Goal: Navigation & Orientation: Find specific page/section

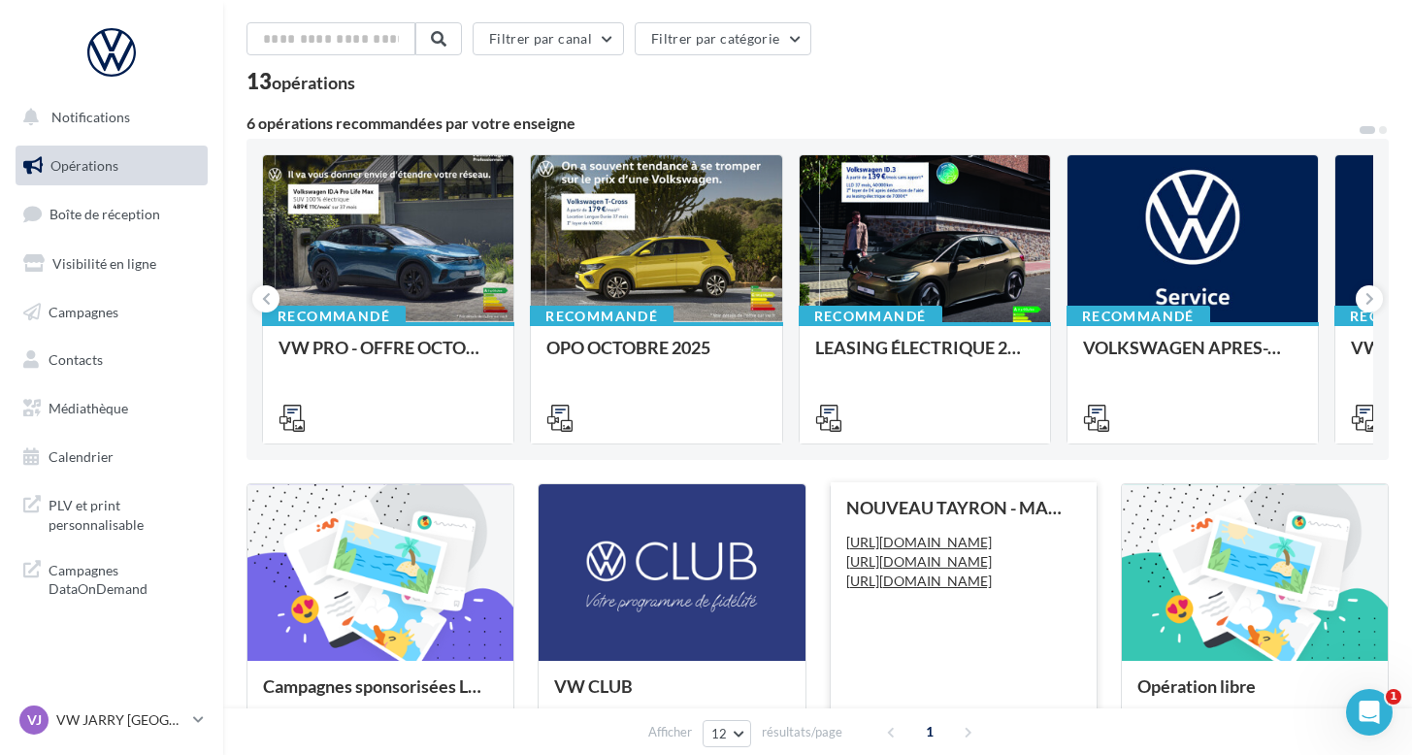
scroll to position [73, 0]
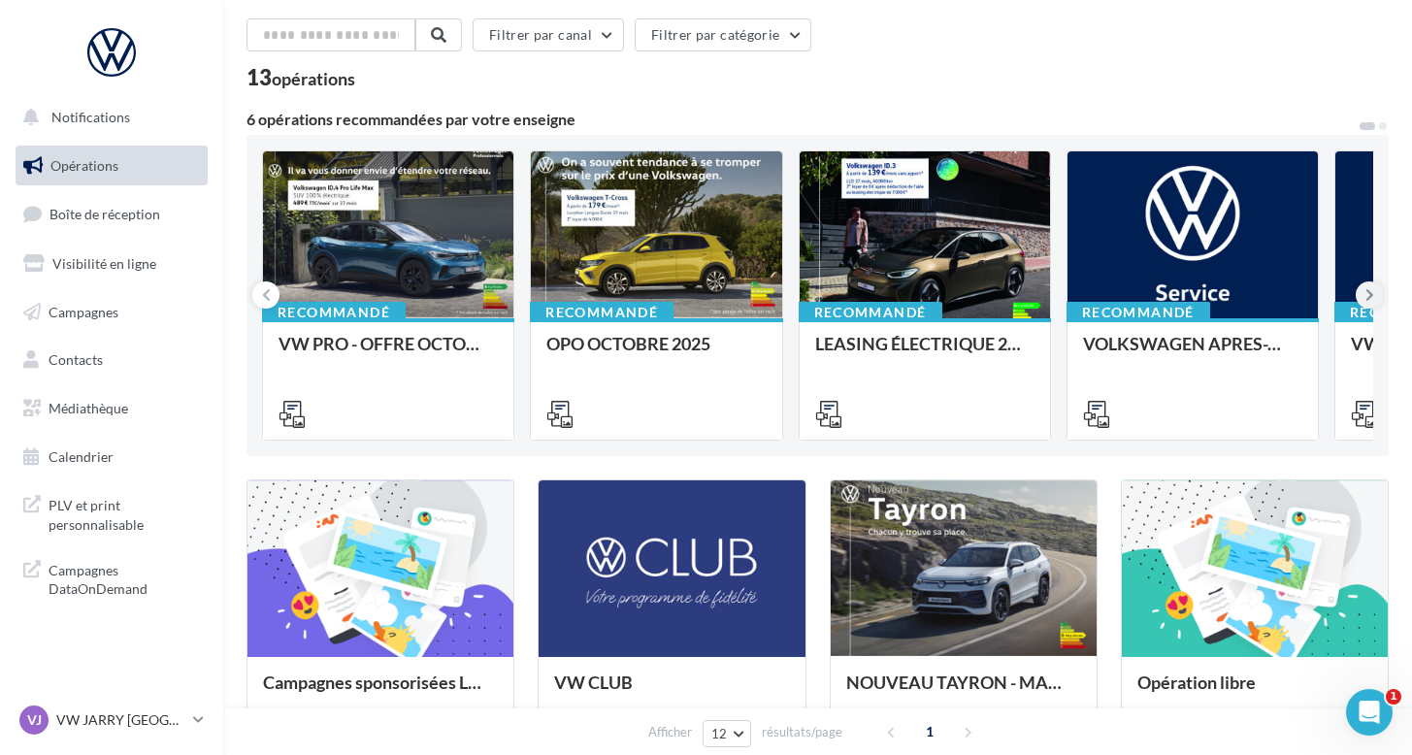
click at [1371, 294] on icon at bounding box center [1369, 294] width 9 height 19
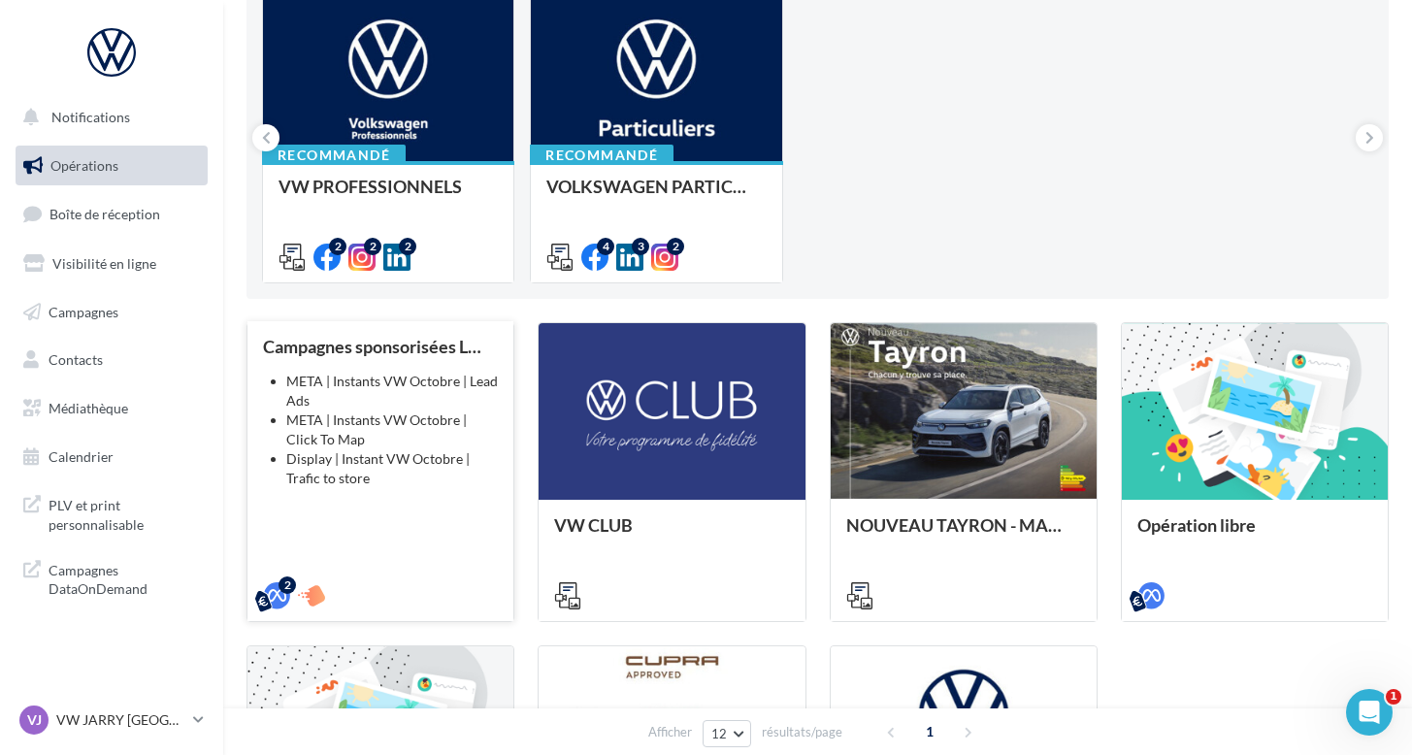
scroll to position [226, 0]
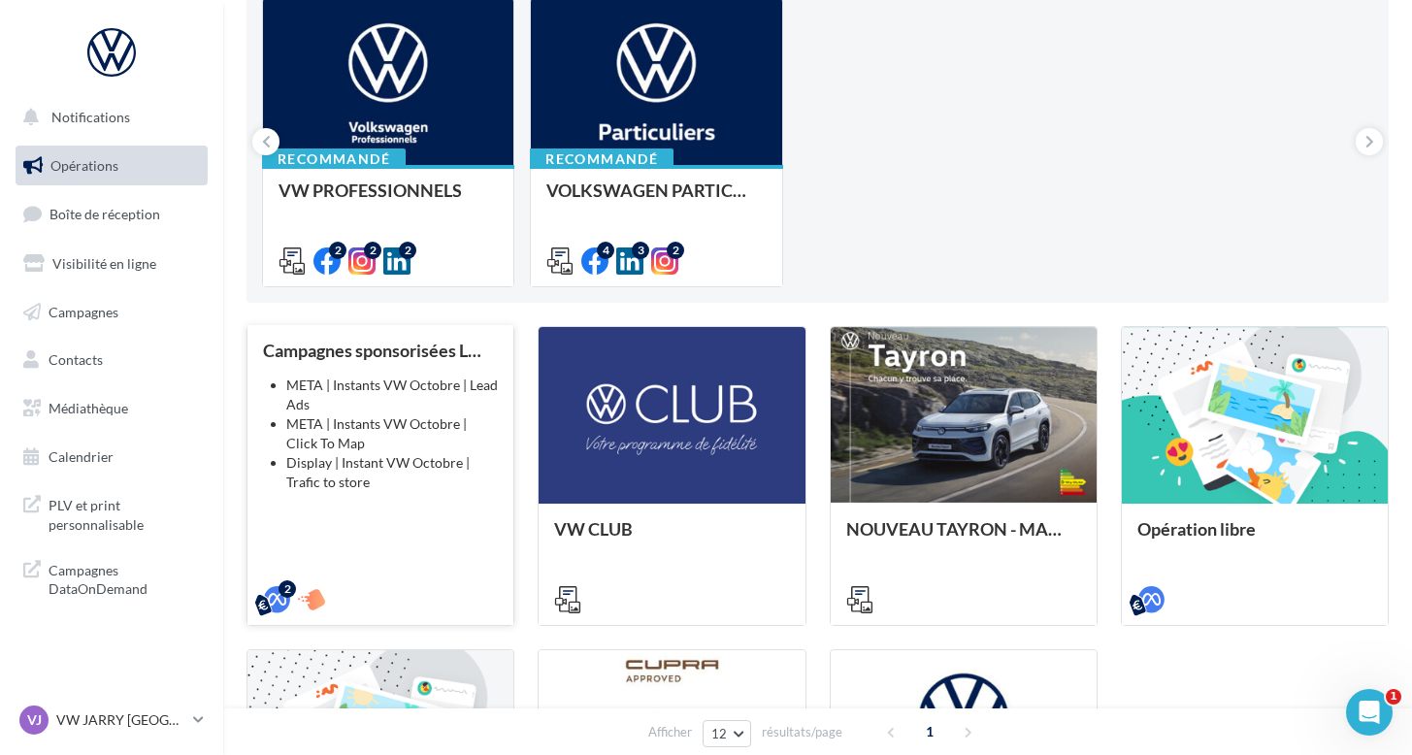
click at [410, 499] on div "Campagnes sponsorisées Les Instants VW Octobre META | Instants VW Octobre | Lea…" at bounding box center [380, 474] width 235 height 267
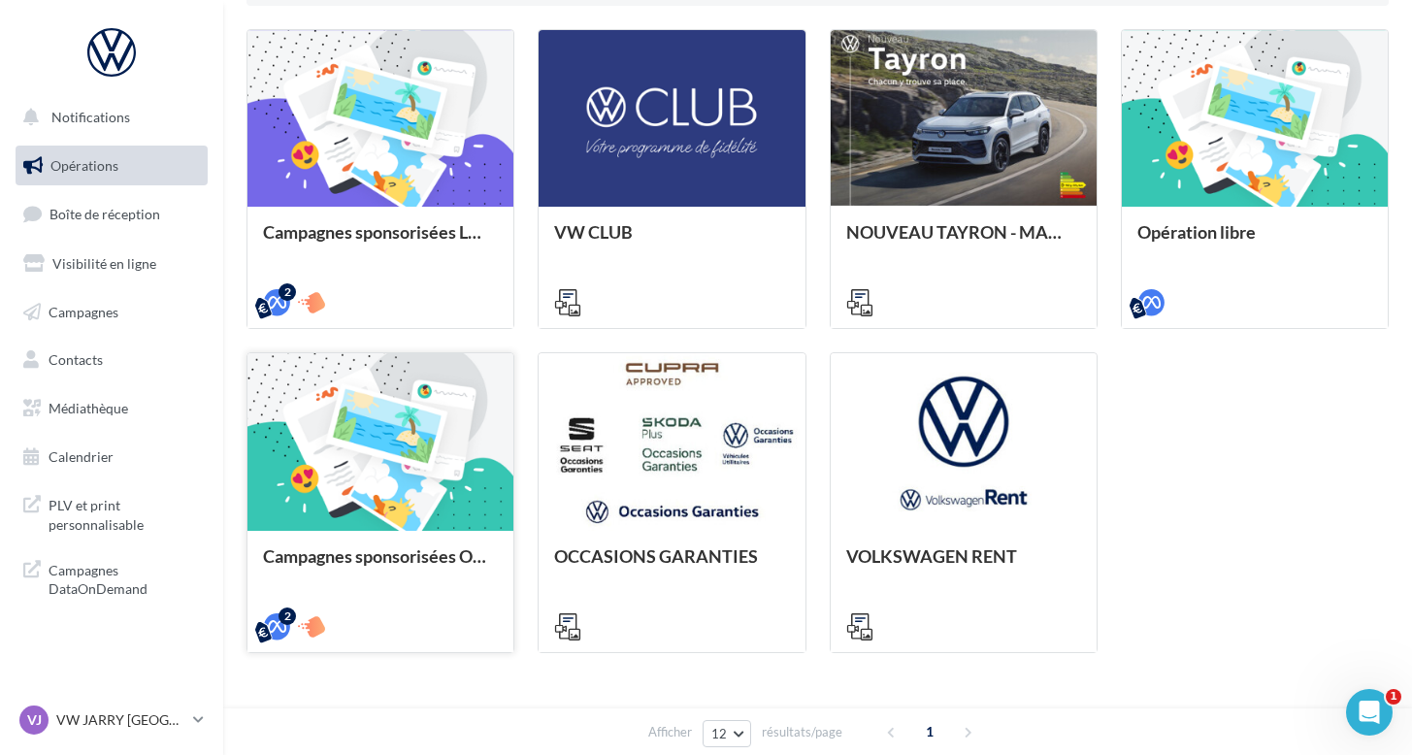
scroll to position [527, 0]
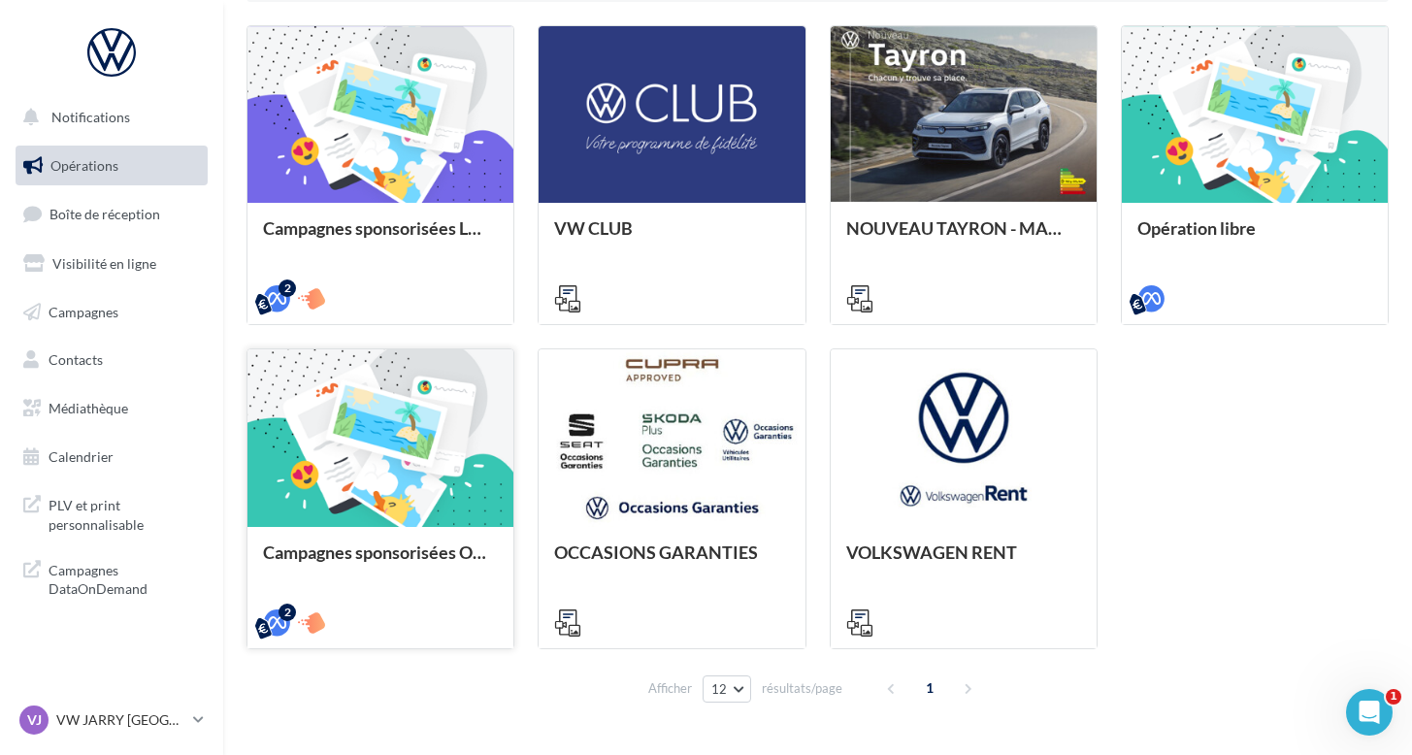
click at [422, 511] on div at bounding box center [380, 438] width 266 height 179
click at [422, 727] on div "Campagnes sponsorisées OPO Compte Publicitaire Meta Manquant Votre compte Meta …" at bounding box center [817, 727] width 1142 height 0
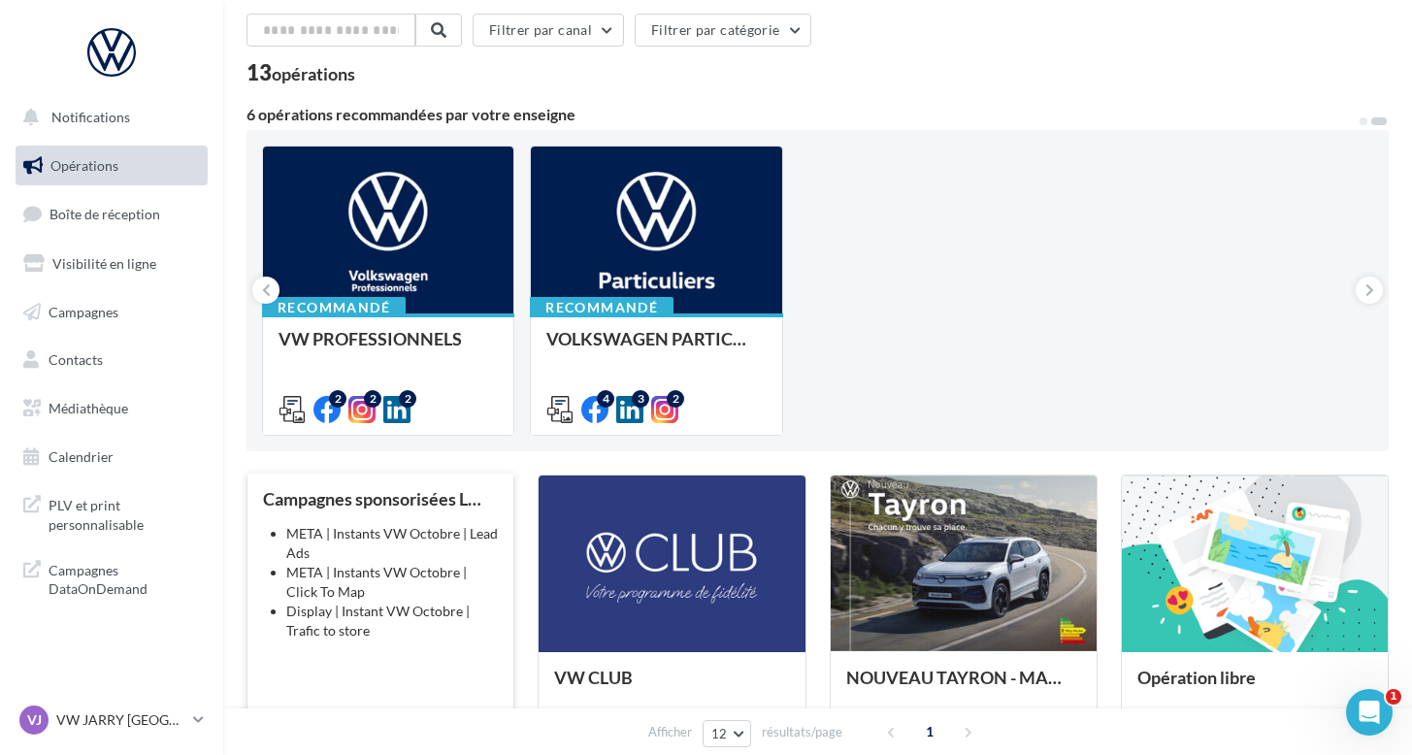
scroll to position [76, 0]
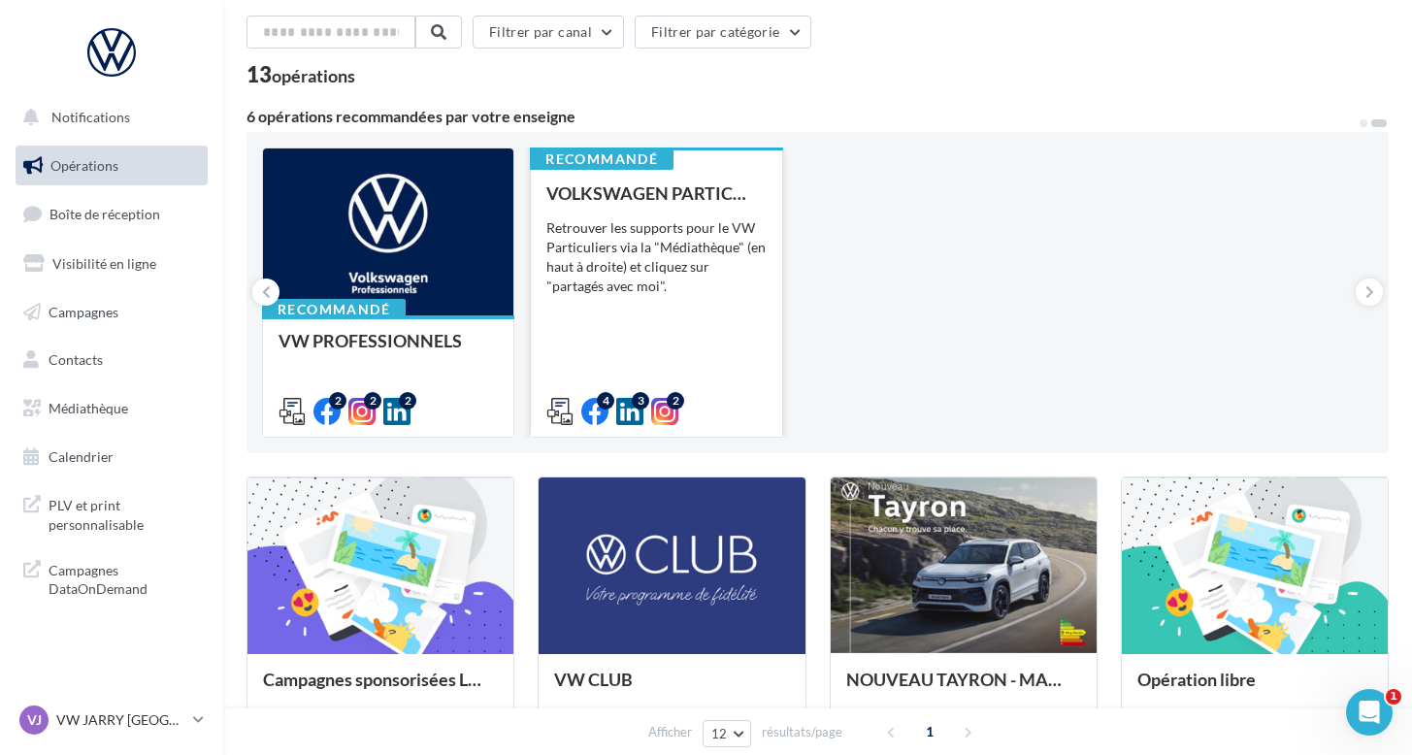
click at [596, 325] on div "VOLKSWAGEN PARTICULIER Retrouver les supports pour le VW Particuliers via la "M…" at bounding box center [655, 301] width 219 height 236
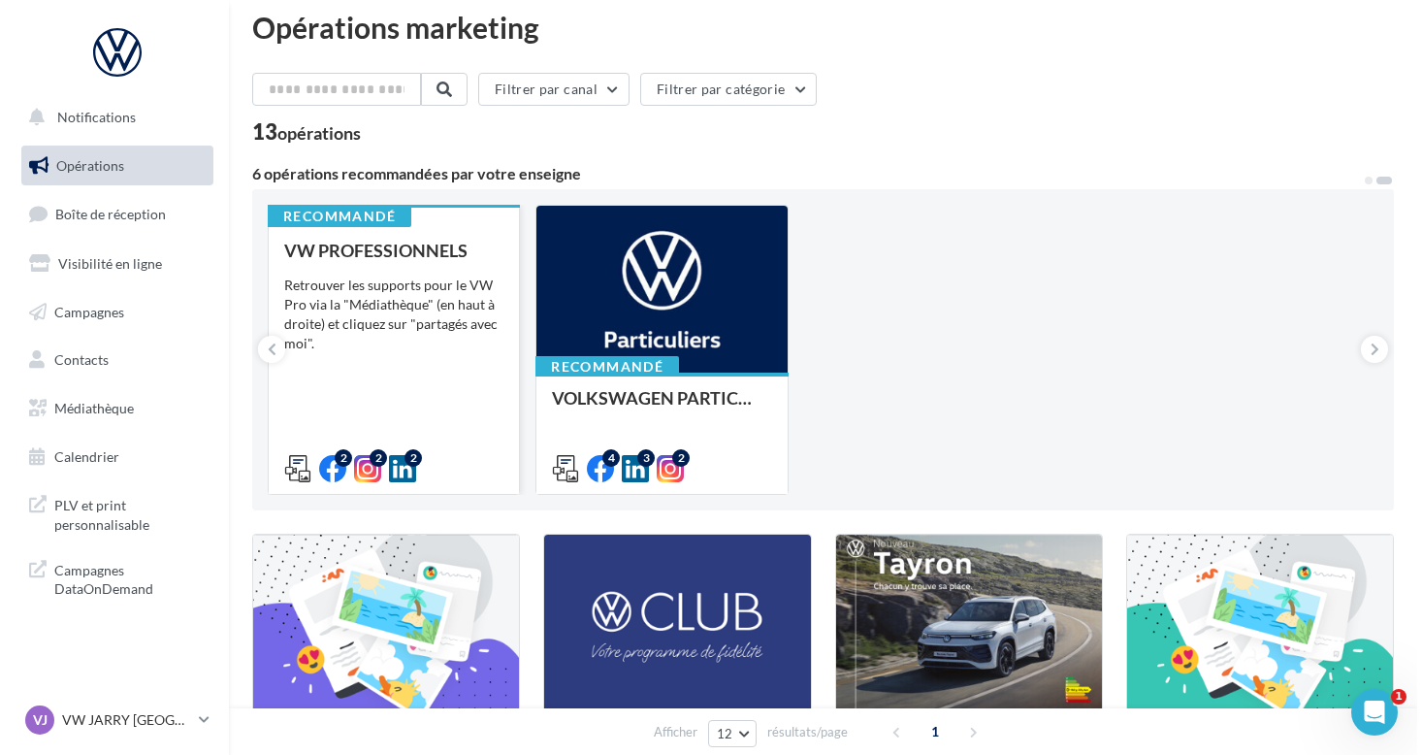
scroll to position [0, 0]
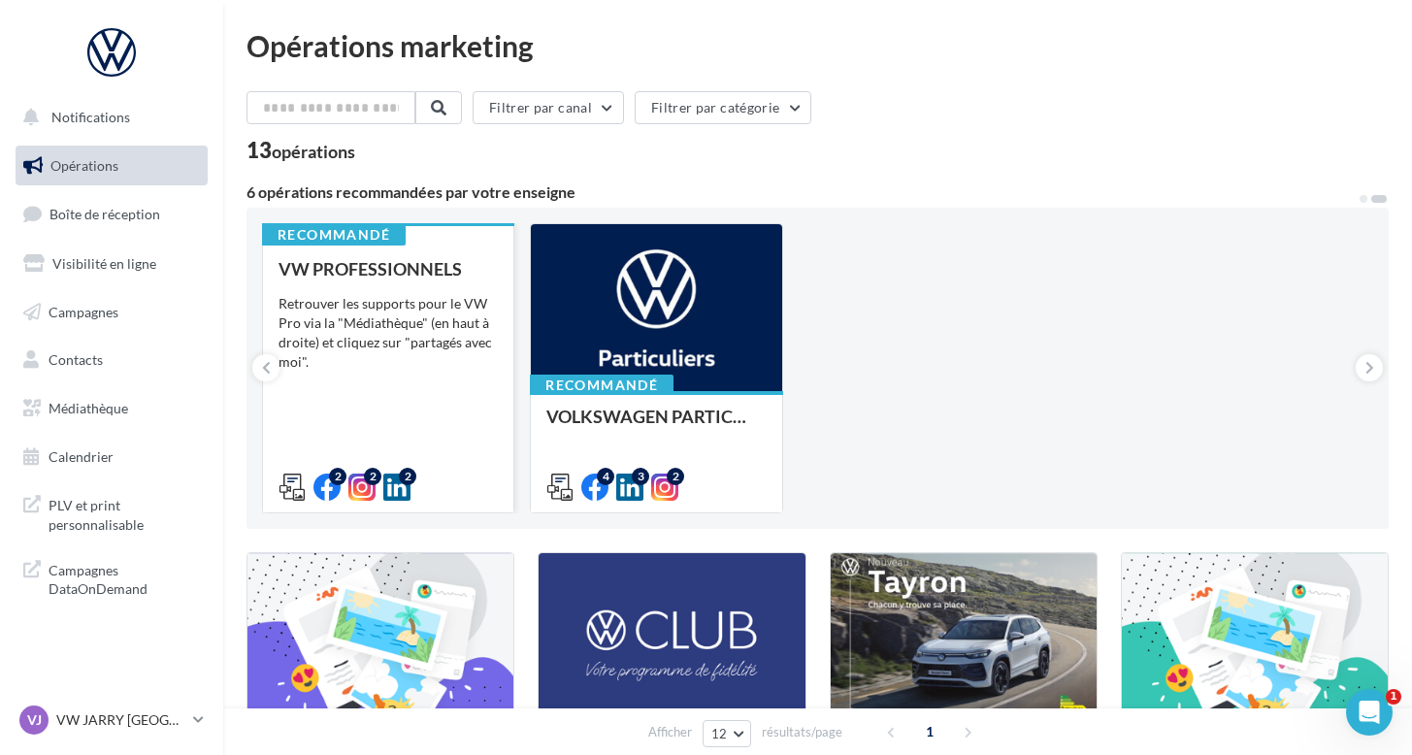
click at [371, 421] on div "VW PROFESSIONNELS Retrouver les supports pour le VW Pro via la "Médiathèque" (e…" at bounding box center [387, 377] width 219 height 236
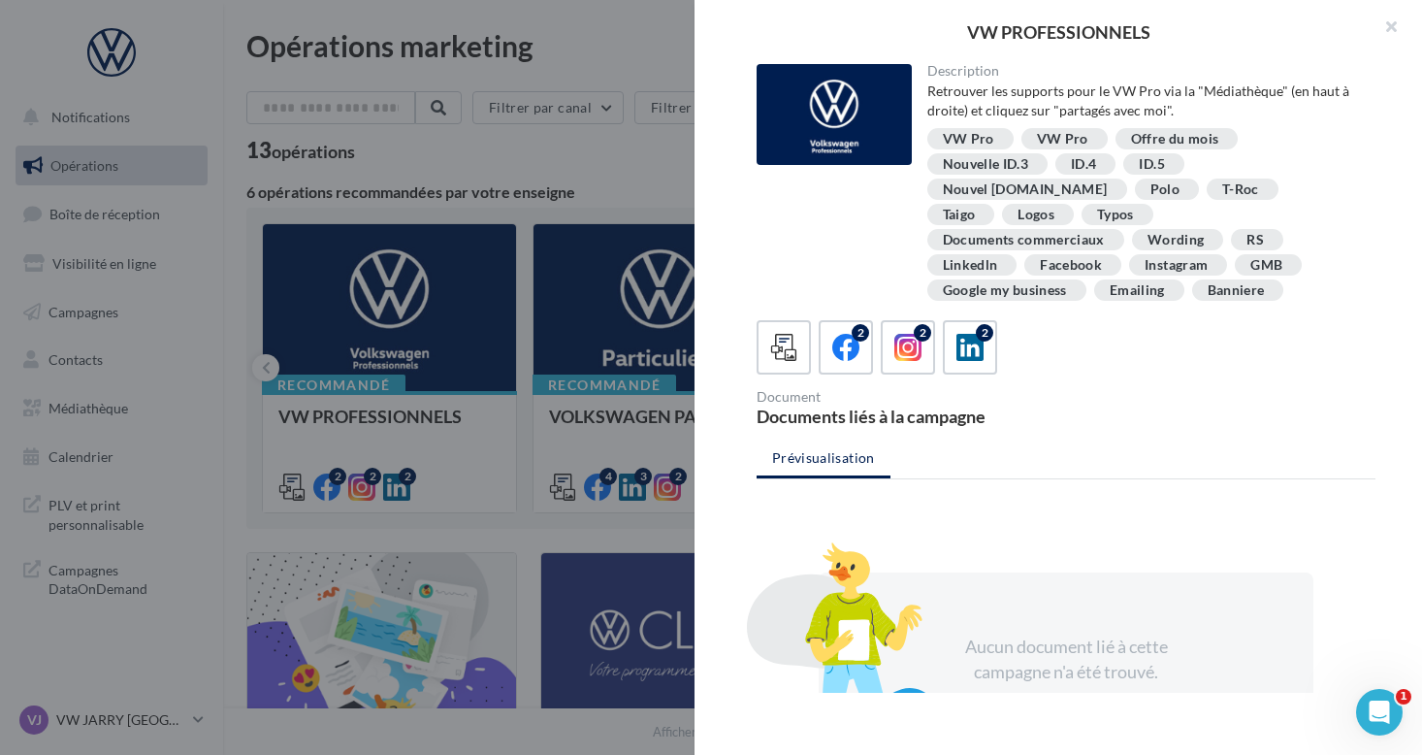
click at [362, 404] on div at bounding box center [711, 377] width 1422 height 755
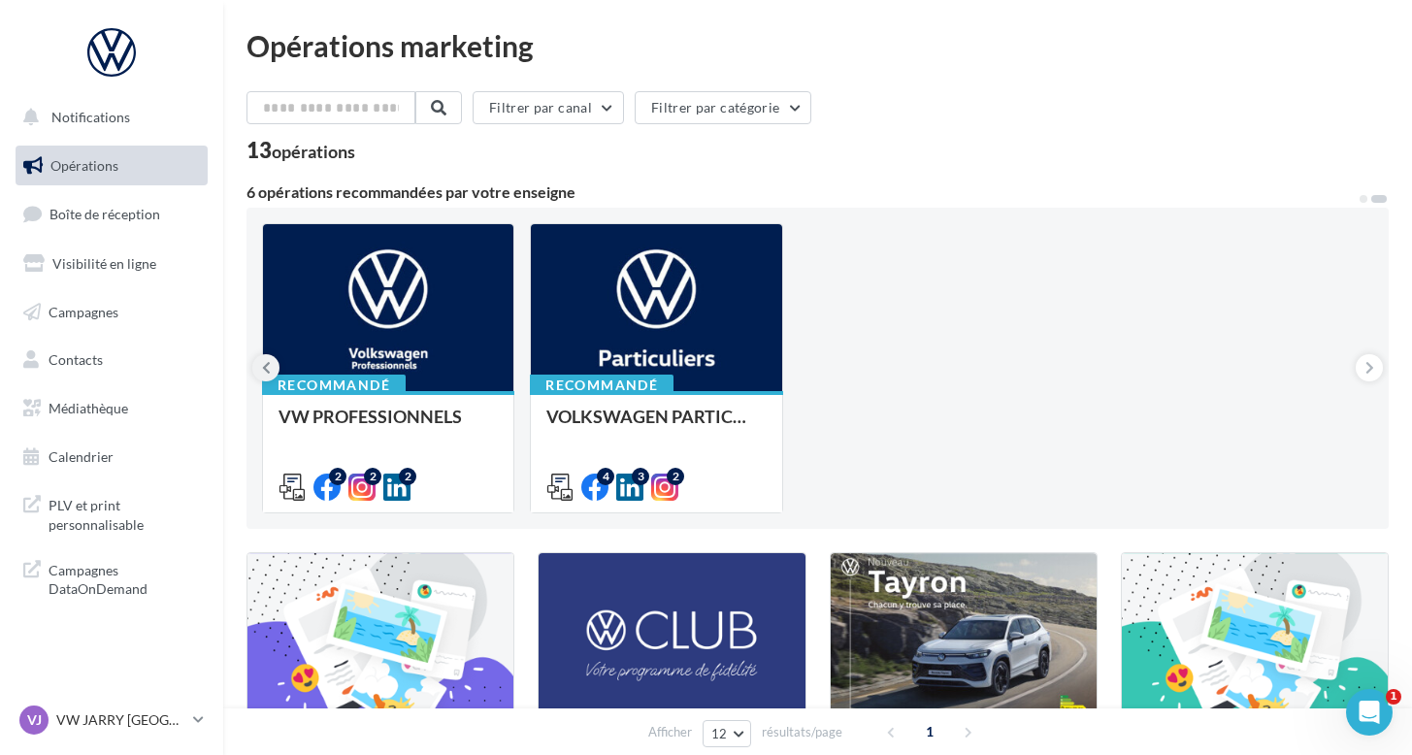
click at [260, 370] on button at bounding box center [265, 367] width 27 height 27
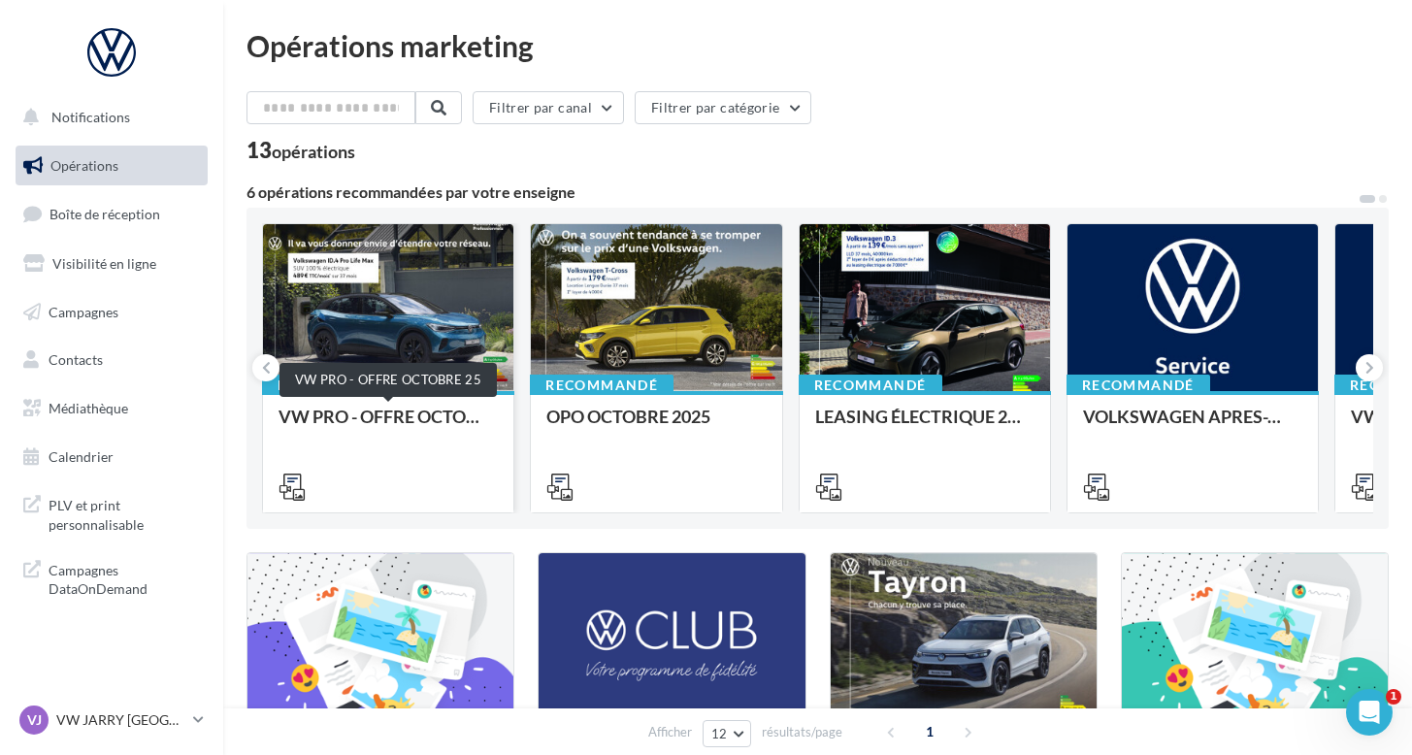
click at [356, 407] on div "VW PRO - OFFRE OCTOBRE 25" at bounding box center [387, 426] width 219 height 39
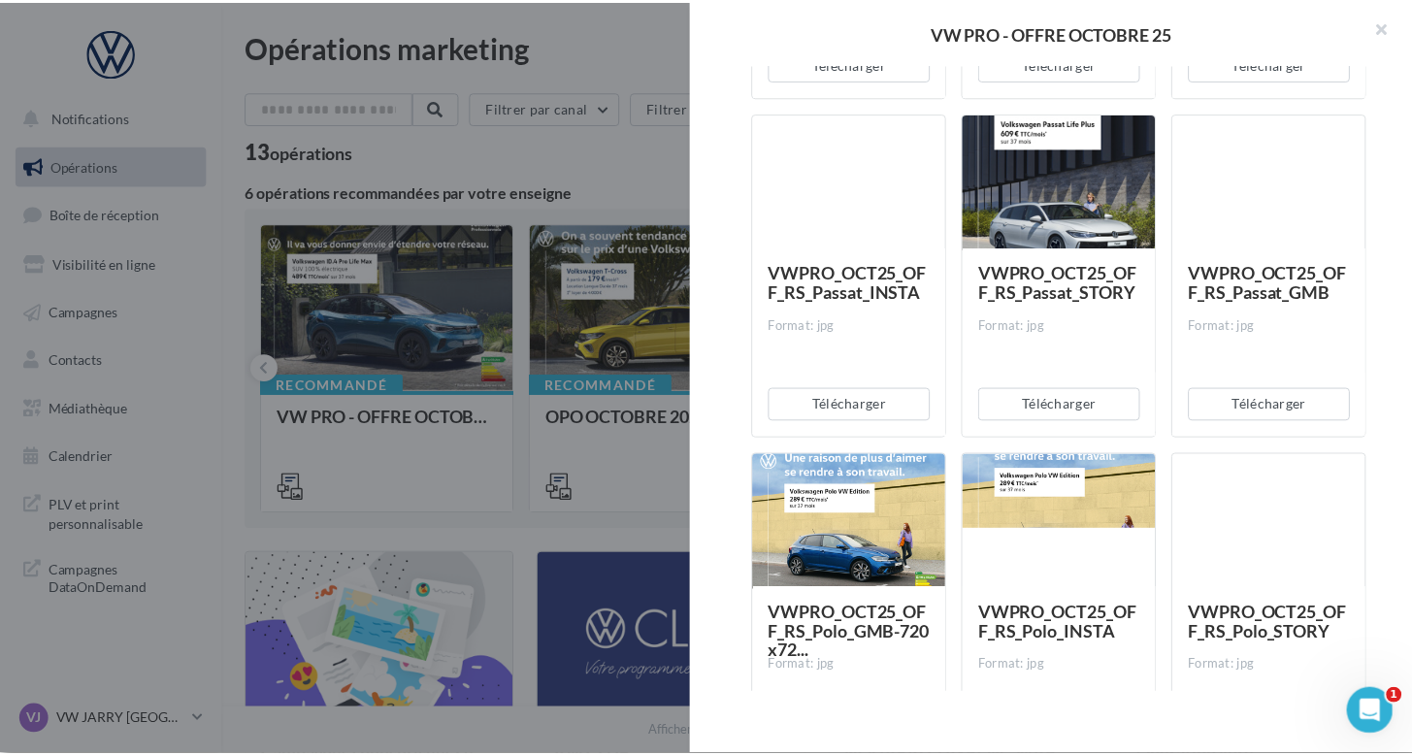
scroll to position [3525, 0]
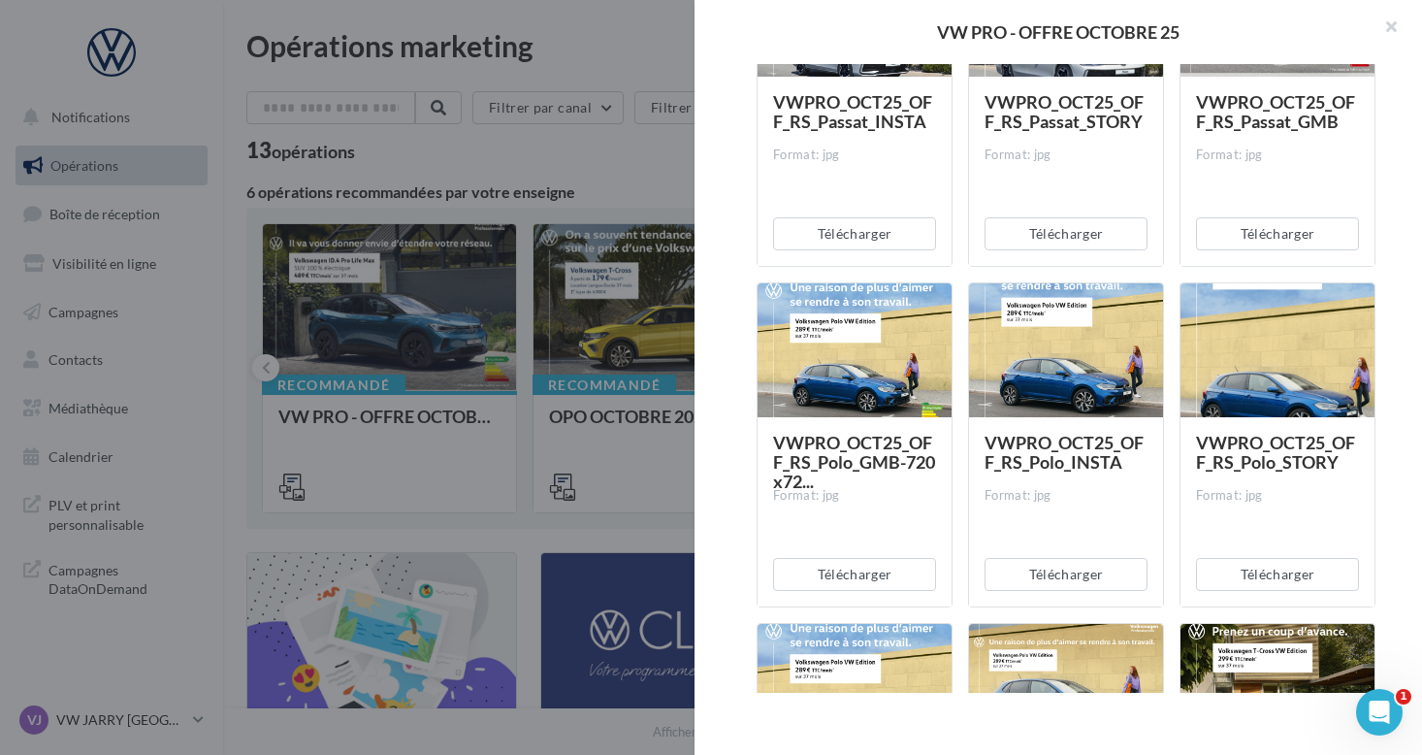
click at [542, 392] on div at bounding box center [711, 377] width 1422 height 755
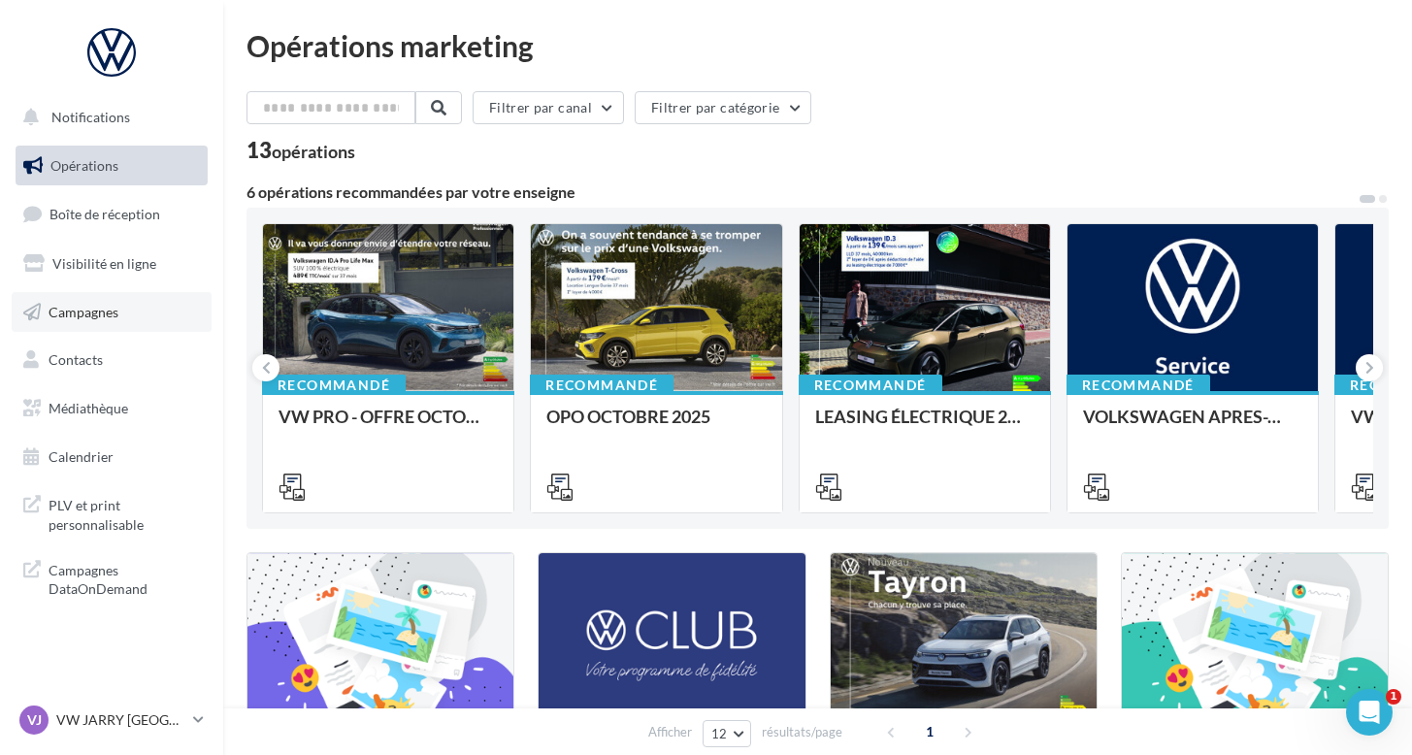
click at [69, 311] on span "Campagnes" at bounding box center [84, 311] width 70 height 16
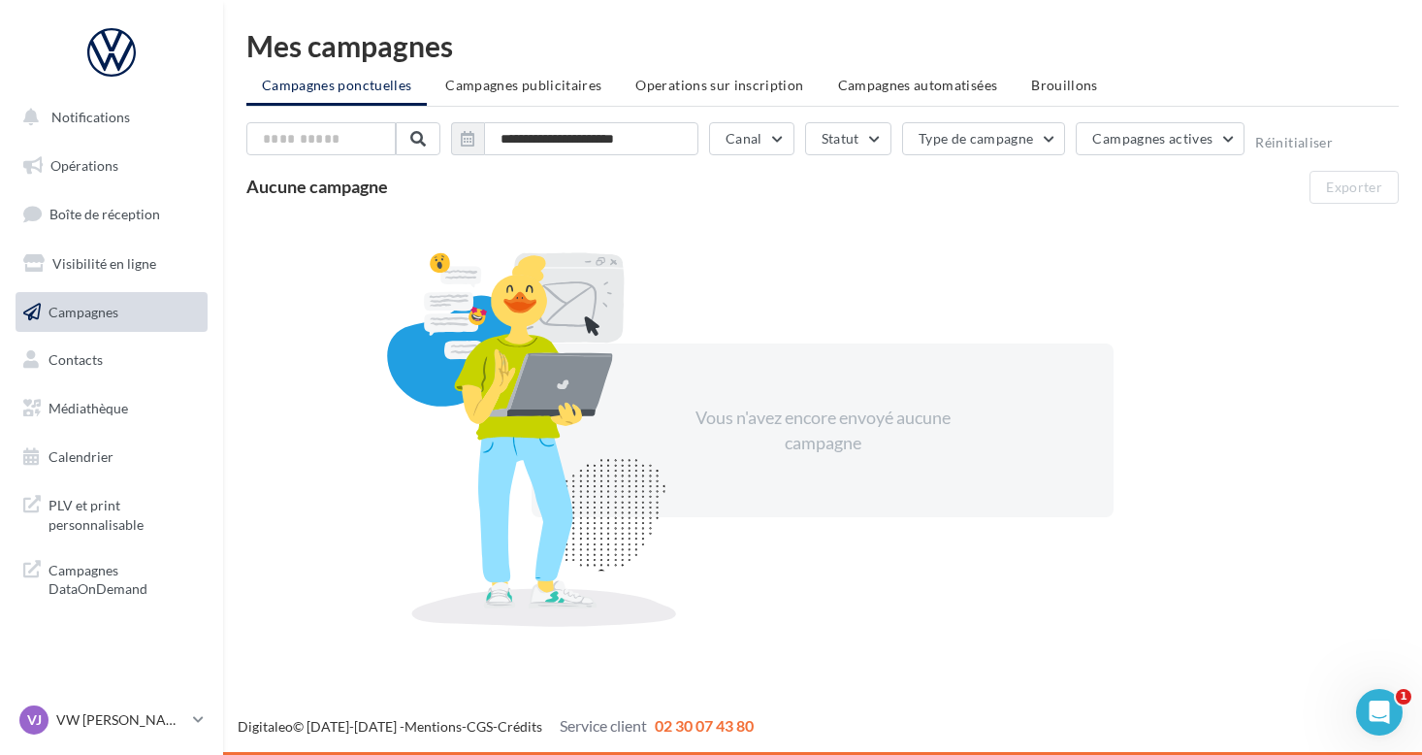
click at [528, 90] on span "Campagnes publicitaires" at bounding box center [523, 85] width 156 height 16
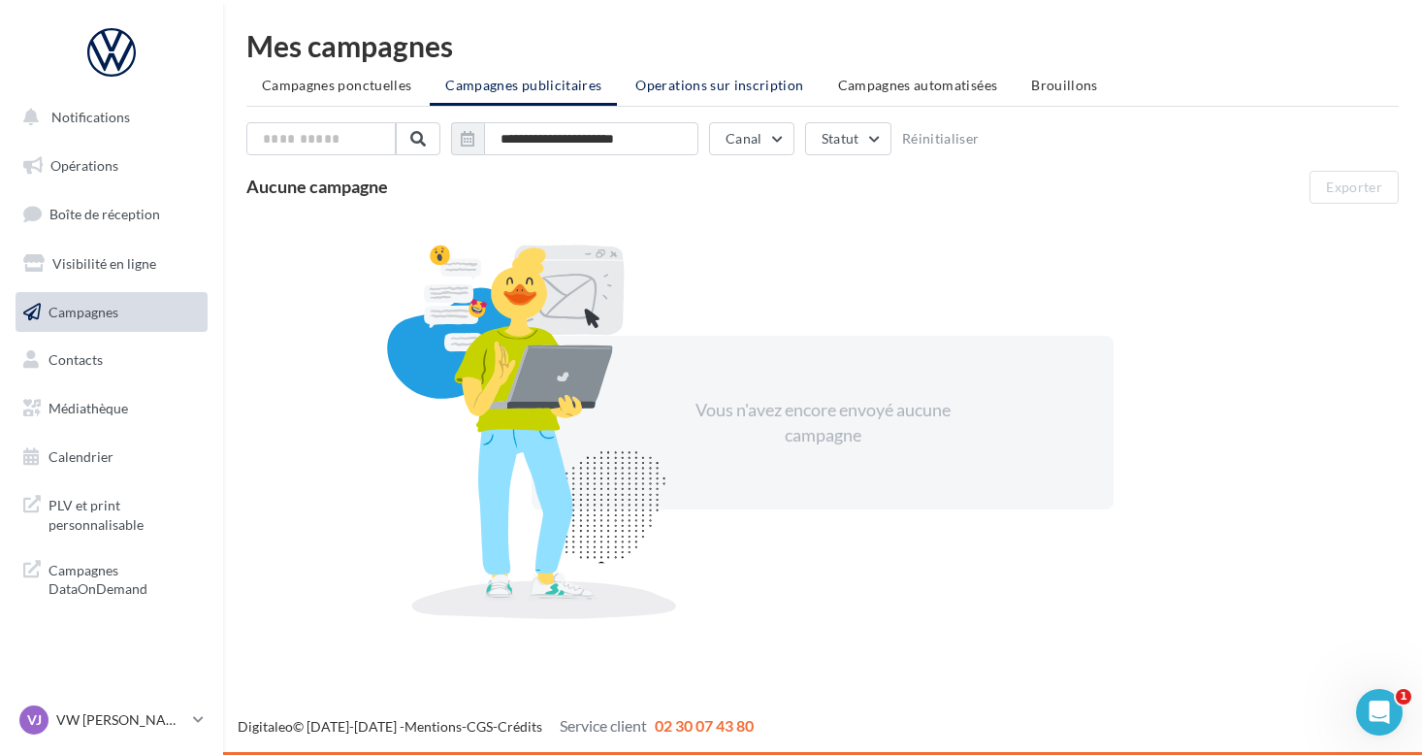
click at [744, 90] on span "Operations sur inscription" at bounding box center [719, 85] width 168 height 16
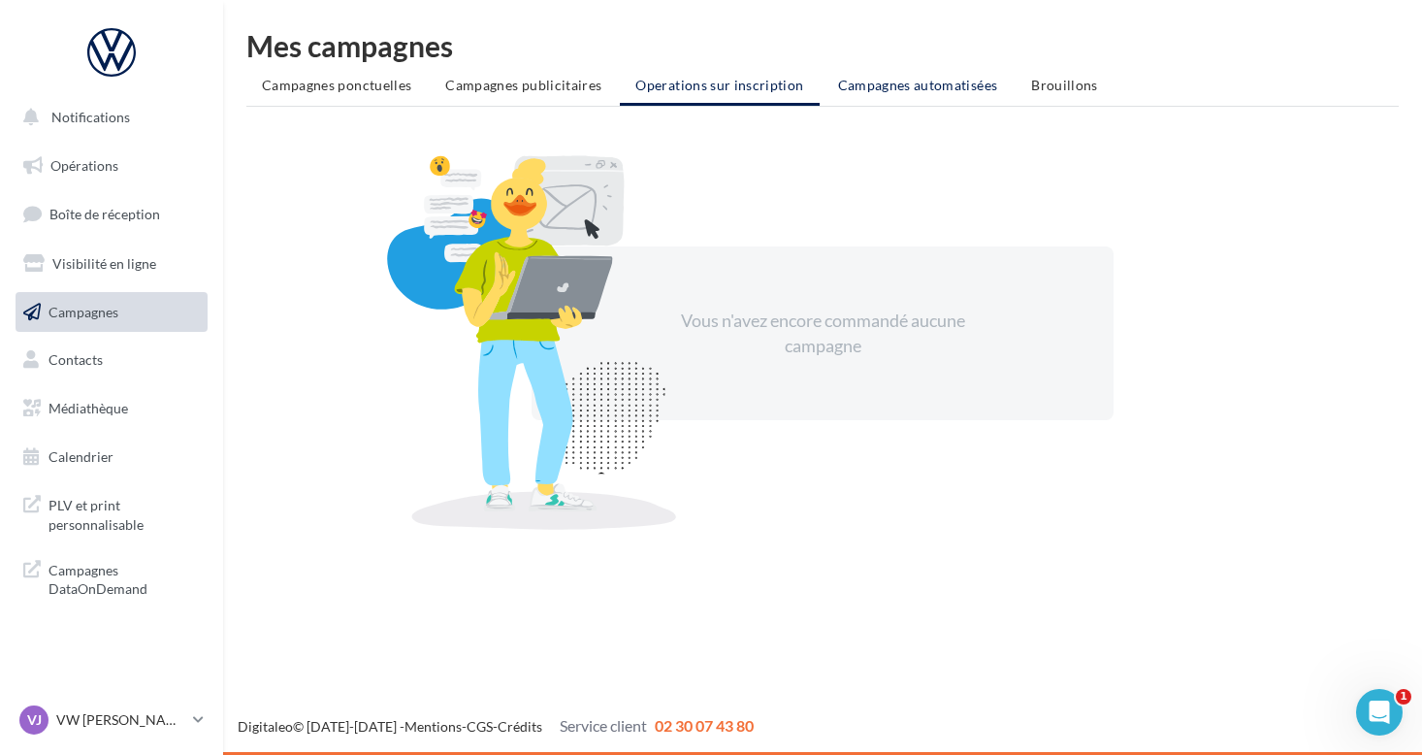
click at [910, 85] on span "Campagnes automatisées" at bounding box center [918, 85] width 160 height 16
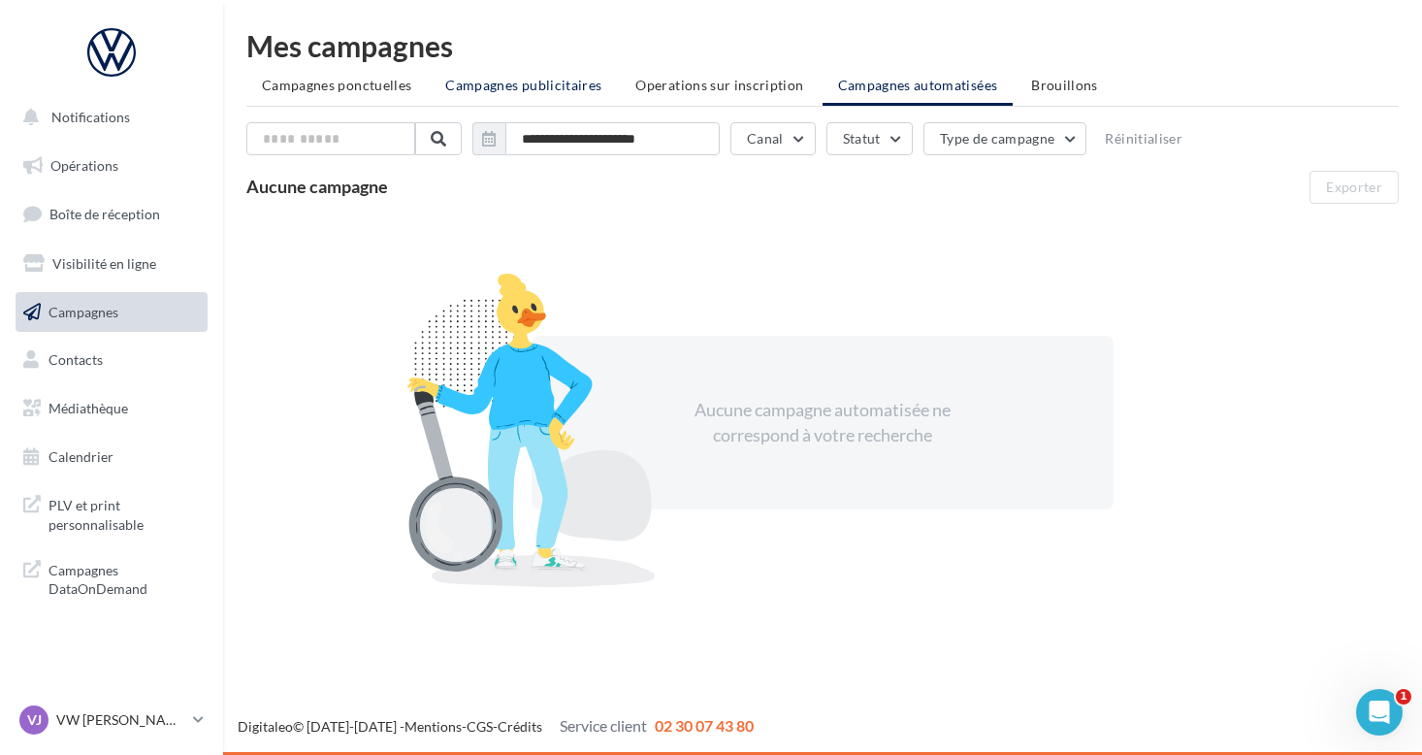
click at [521, 78] on span "Campagnes publicitaires" at bounding box center [523, 85] width 156 height 16
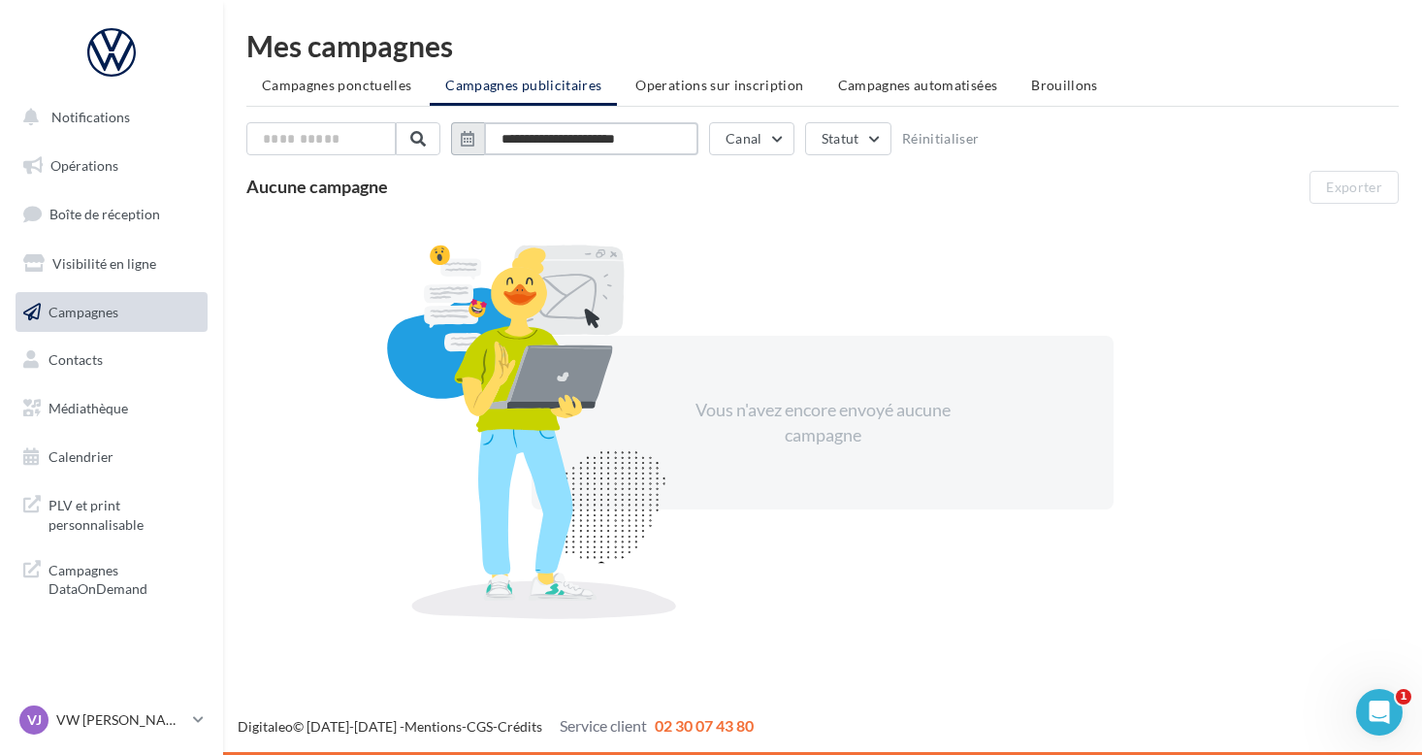
click at [536, 136] on input "**********" at bounding box center [591, 138] width 214 height 33
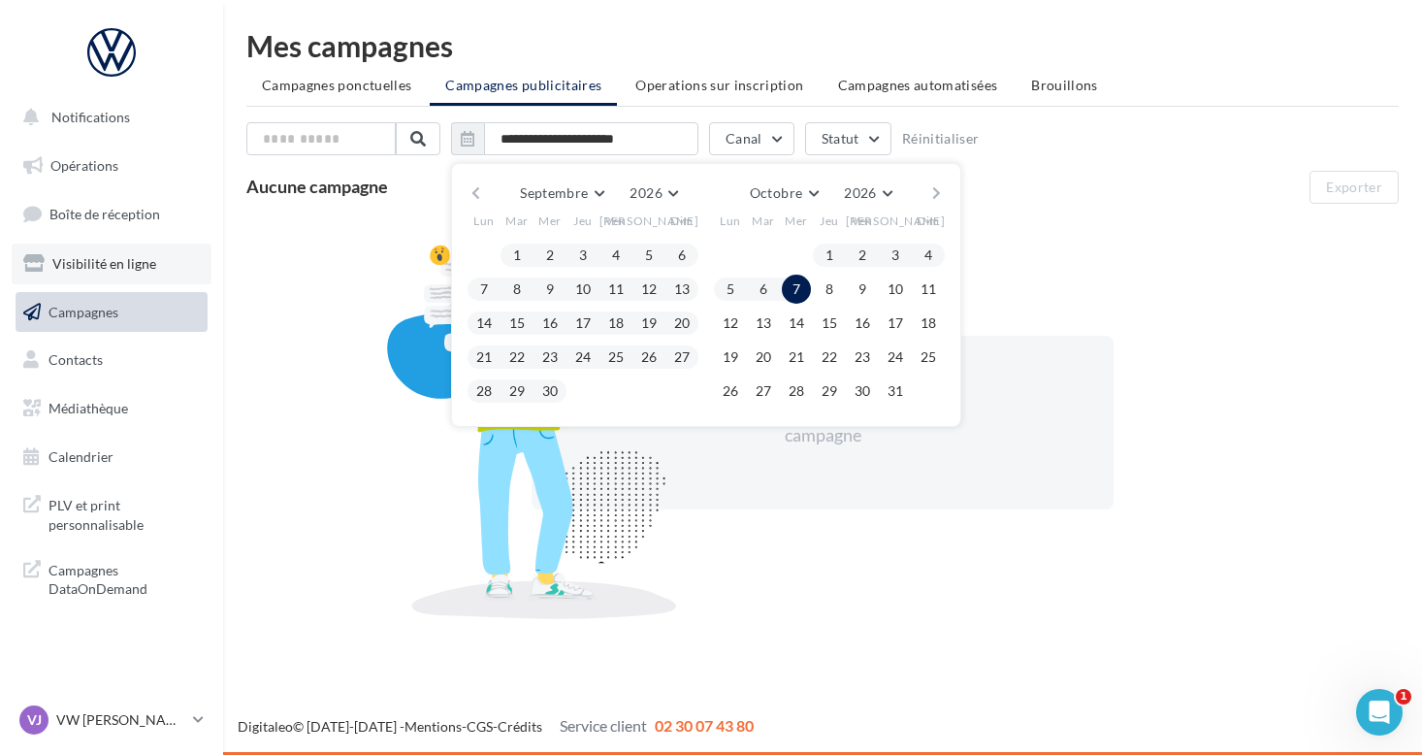
click at [116, 269] on span "Visibilité en ligne" at bounding box center [104, 263] width 104 height 16
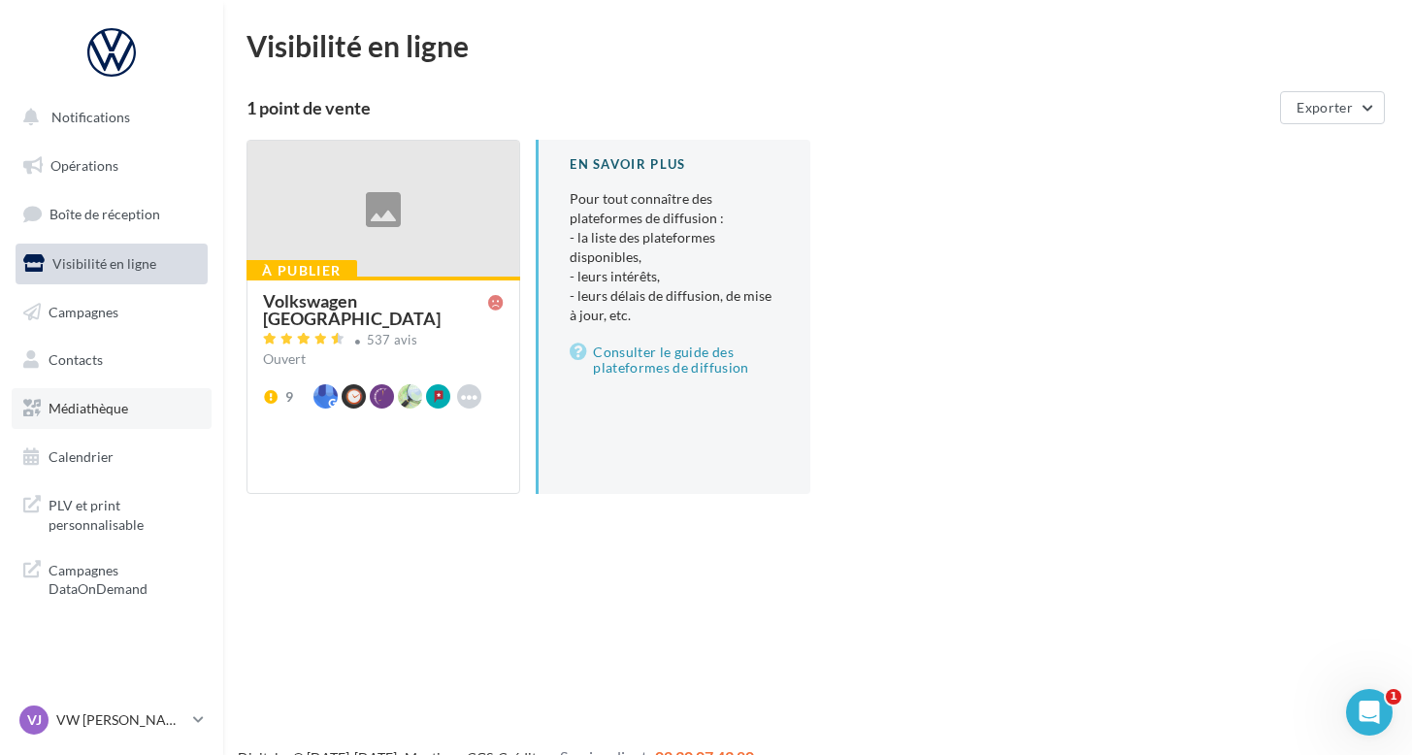
click at [58, 400] on span "Médiathèque" at bounding box center [89, 408] width 80 height 16
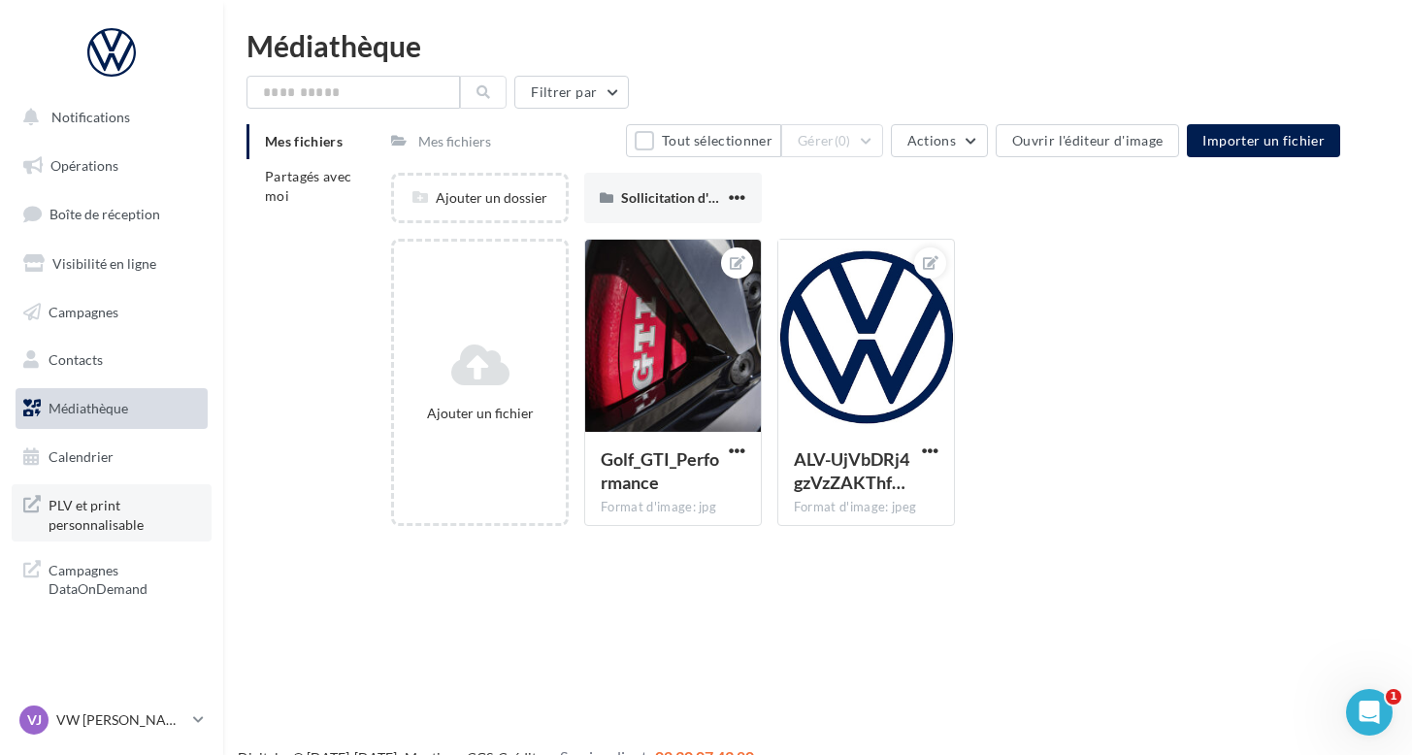
click at [67, 504] on span "PLV et print personnalisable" at bounding box center [124, 513] width 151 height 42
